Goal: Find specific page/section: Find specific page/section

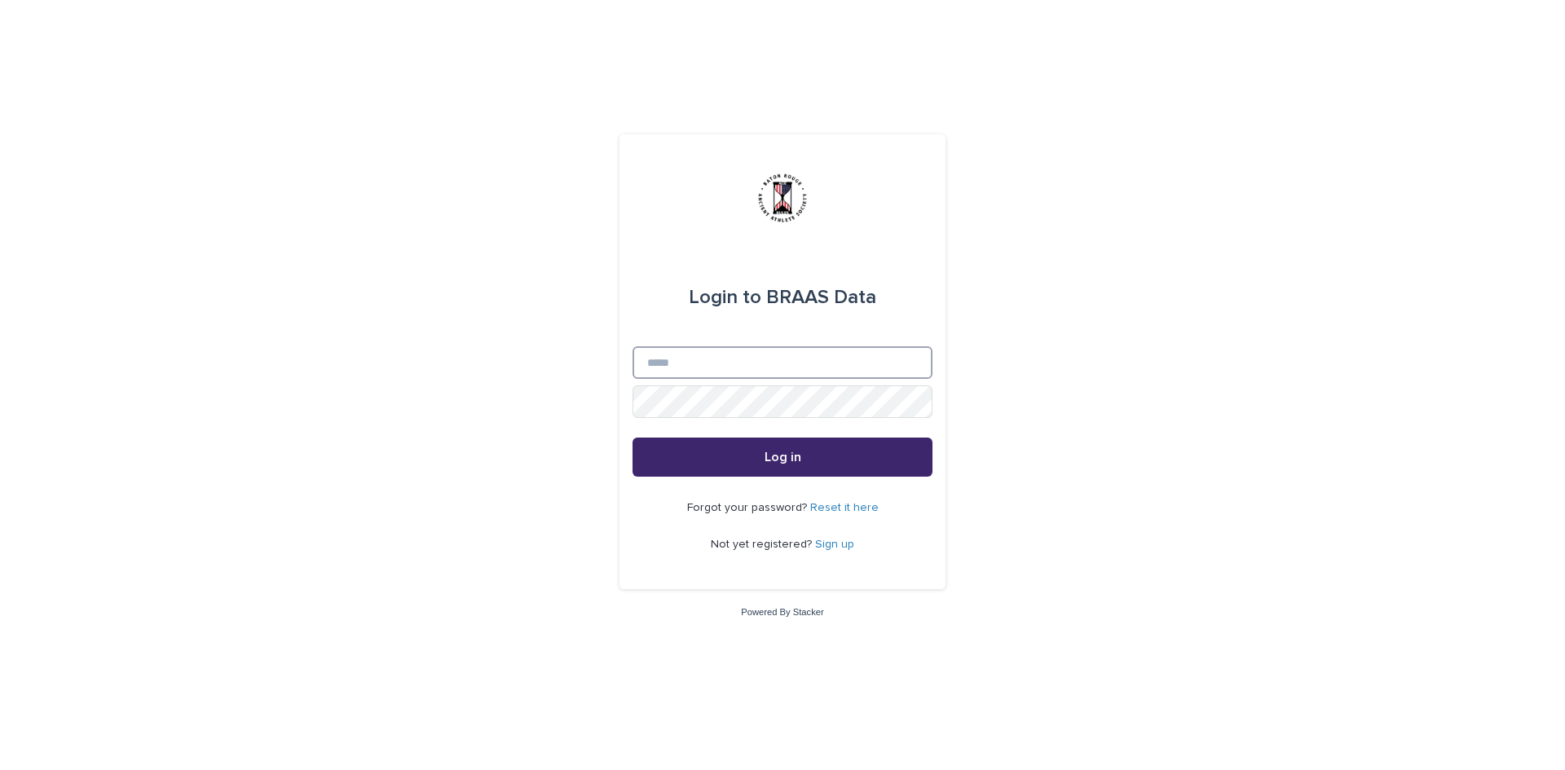
type input "**********"
click at [744, 460] on button "Log in" at bounding box center [782, 457] width 300 height 39
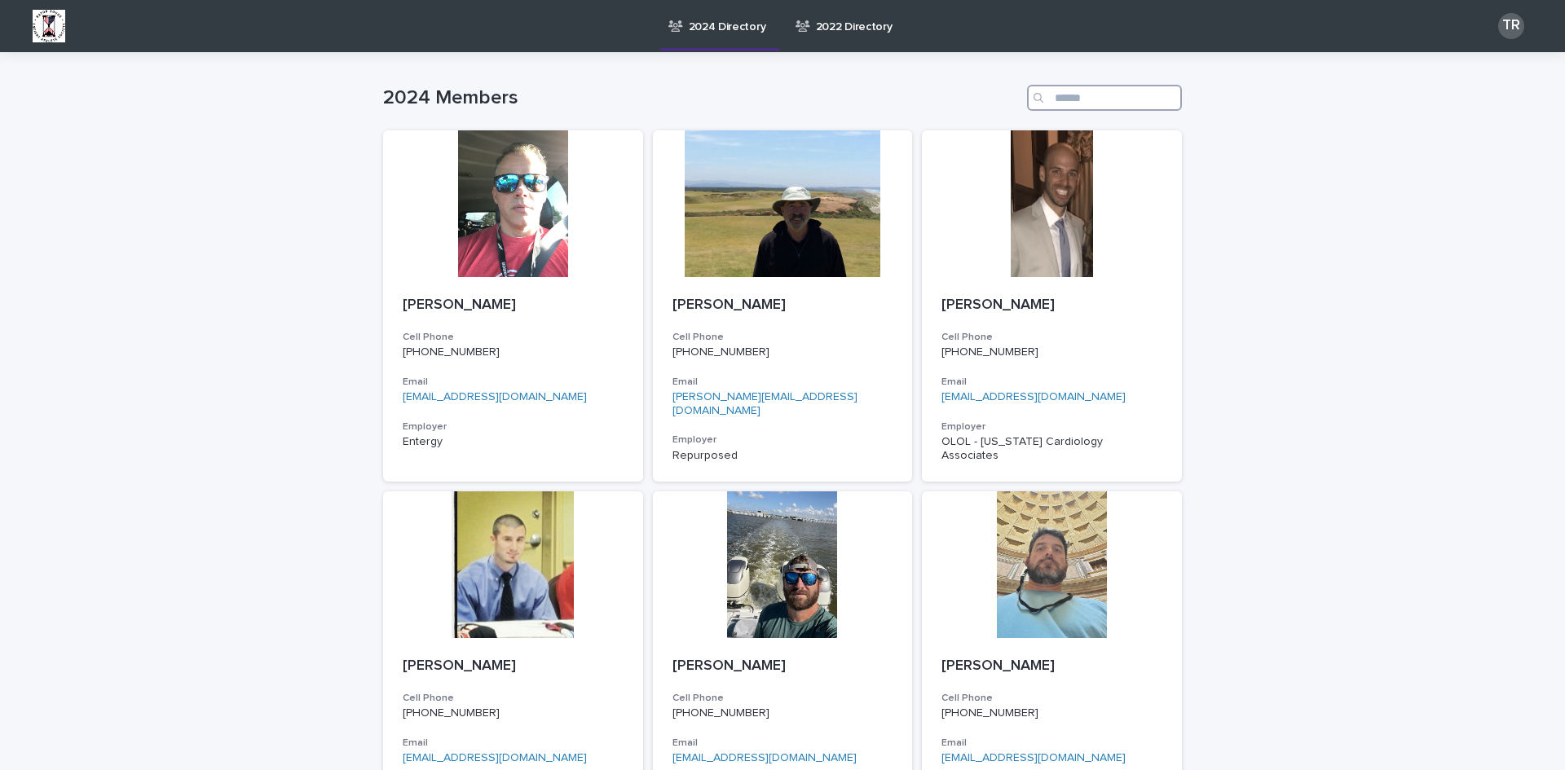
click at [1071, 100] on input "Search" at bounding box center [1104, 98] width 155 height 26
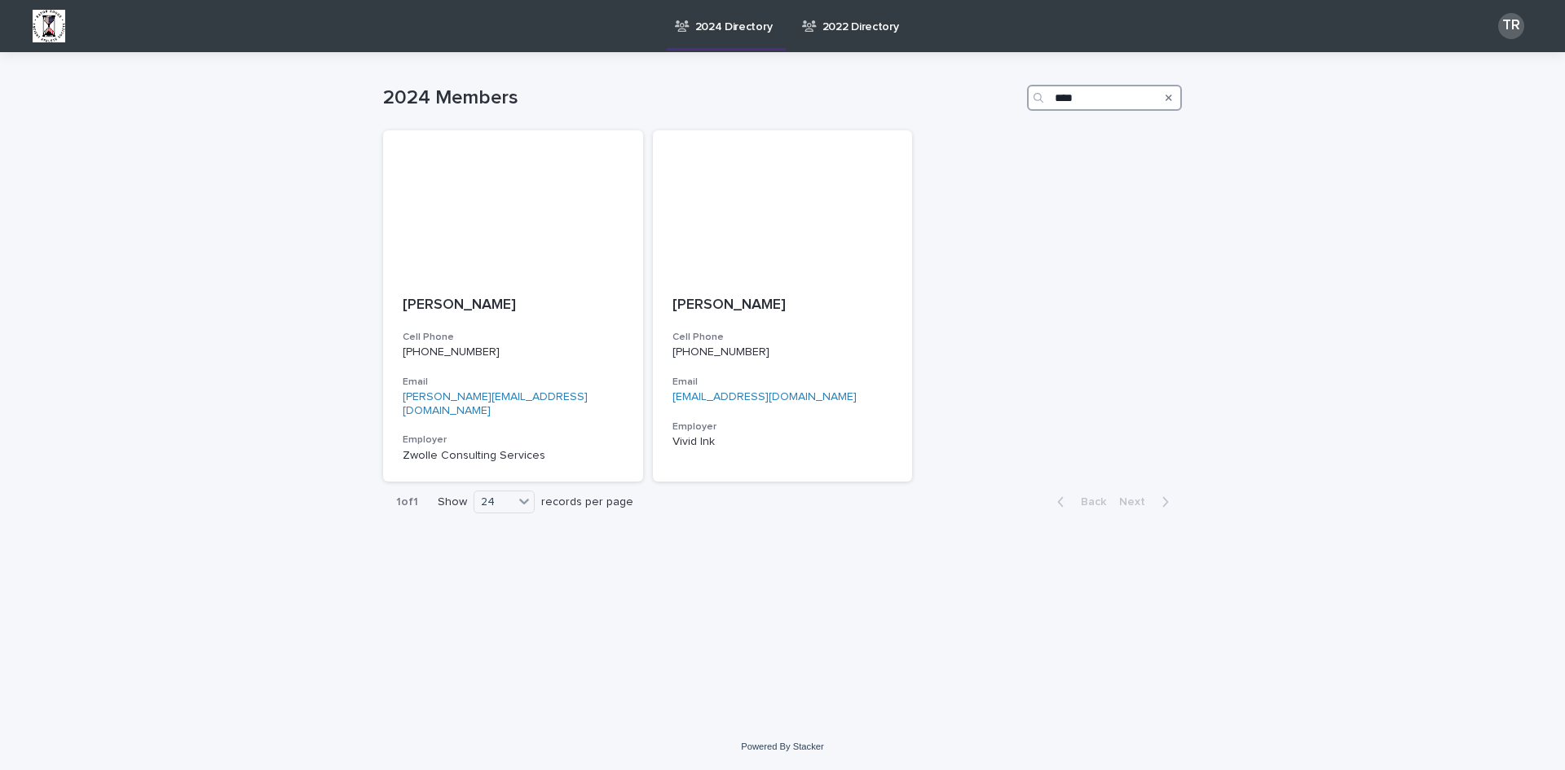
type input "****"
